Goal: Check status: Check status

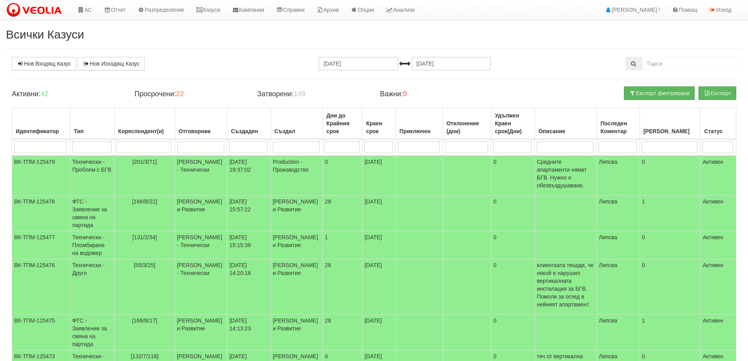
click at [153, 148] on input "search" at bounding box center [144, 147] width 55 height 12
type input "1"
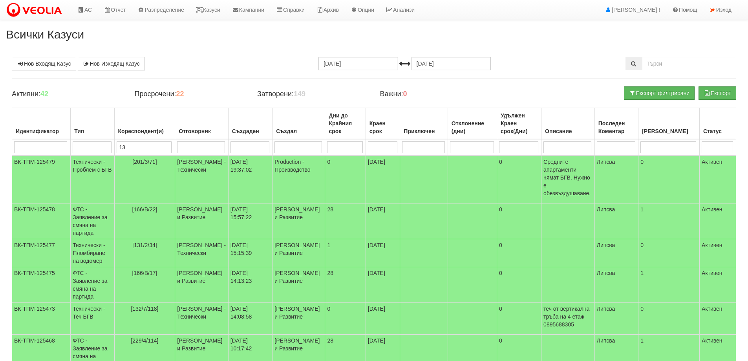
type input "130"
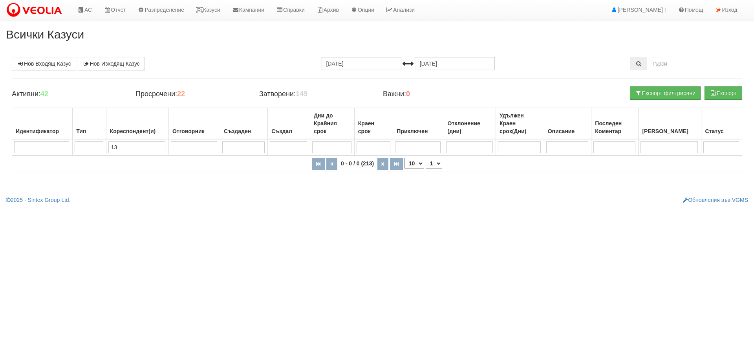
type input "1"
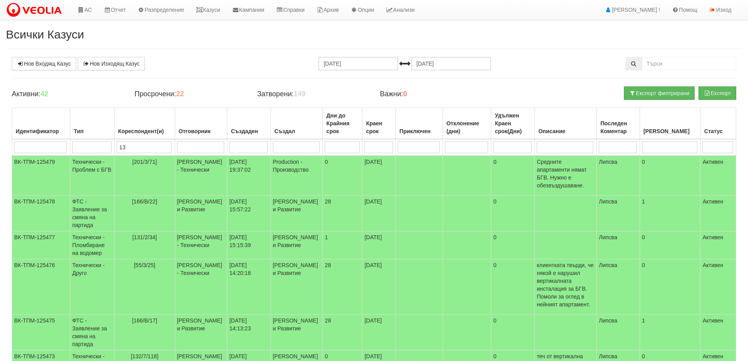
type input "130"
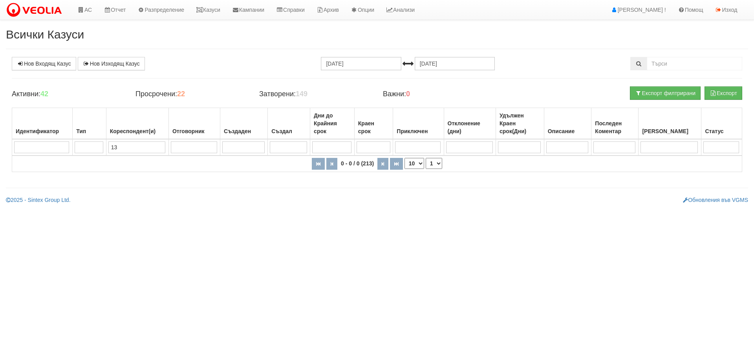
type input "1"
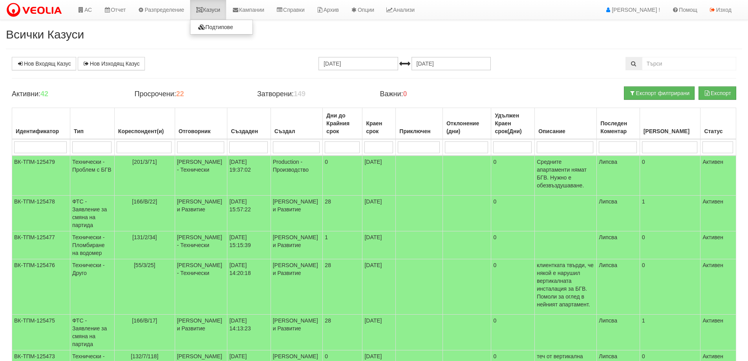
click at [216, 9] on link "Казуси" at bounding box center [208, 10] width 36 height 20
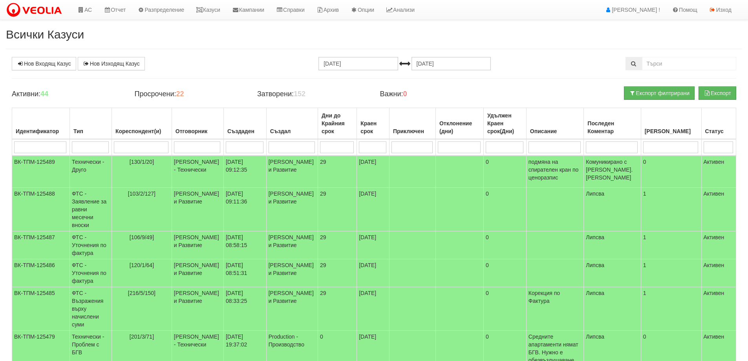
click at [155, 146] on input "search" at bounding box center [141, 147] width 55 height 12
click at [232, 179] on td "12/09/2025 09:12:35" at bounding box center [244, 171] width 43 height 32
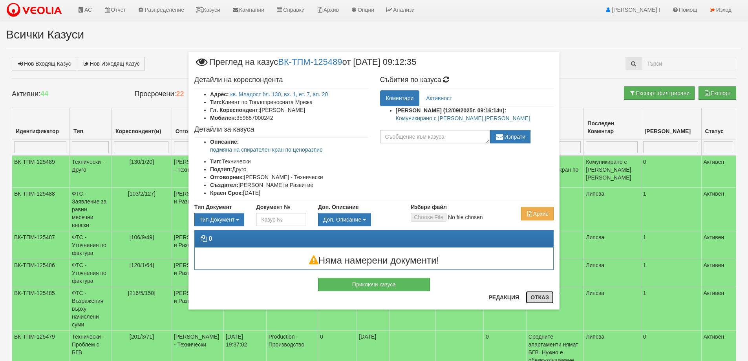
click at [538, 297] on button "Отказ" at bounding box center [540, 297] width 28 height 13
